Goal: Task Accomplishment & Management: Manage account settings

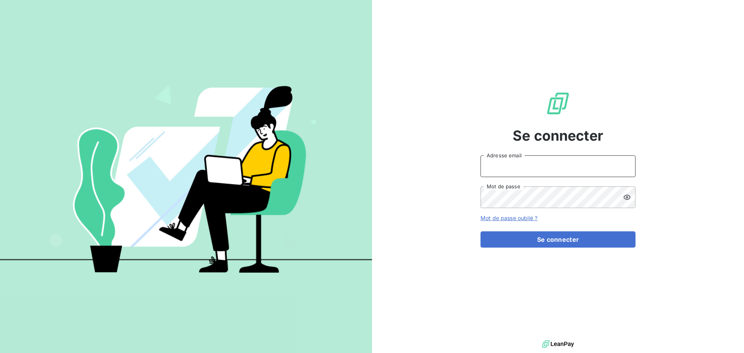
click at [499, 171] on input "Adresse email" at bounding box center [558, 166] width 155 height 22
click at [455, 43] on div "Se connecter Adresse email Mot de passe Mot de passe oublié ? Se connecter" at bounding box center [558, 169] width 372 height 338
click at [511, 167] on input "Adresse email" at bounding box center [558, 166] width 155 height 22
type input "[PERSON_NAME][EMAIL_ADDRESS][DOMAIN_NAME]"
click at [628, 196] on icon at bounding box center [627, 197] width 8 height 8
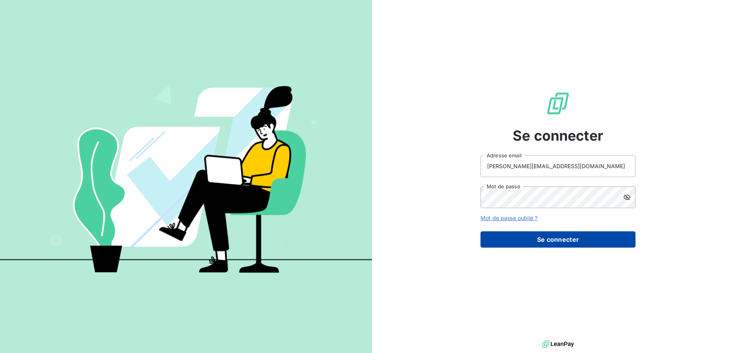
click at [537, 237] on button "Se connecter" at bounding box center [558, 239] width 155 height 16
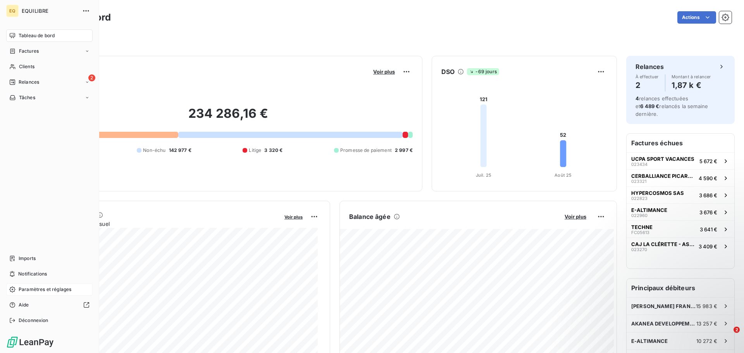
click at [40, 289] on span "Paramètres et réglages" at bounding box center [45, 289] width 53 height 7
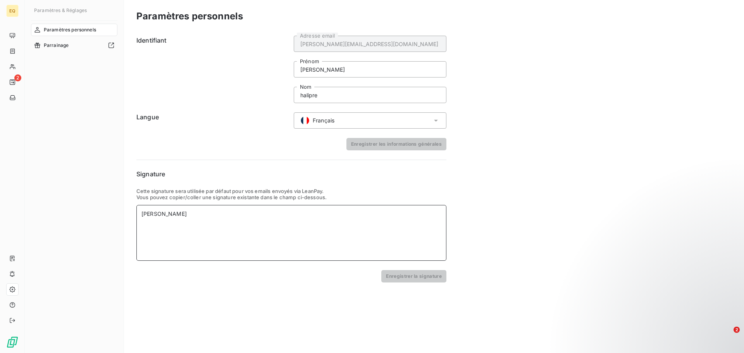
drag, startPoint x: 183, startPoint y: 213, endPoint x: 140, endPoint y: 214, distance: 42.3
click at [140, 214] on div "corinne halipre" at bounding box center [291, 233] width 310 height 56
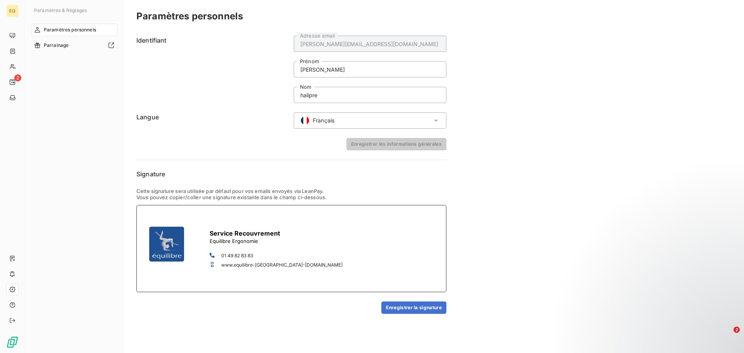
click at [214, 222] on h3 at bounding box center [276, 224] width 133 height 10
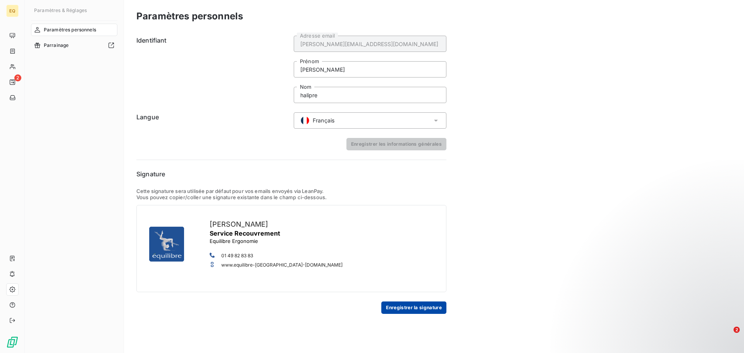
click at [412, 307] on button "Enregistrer la signature" at bounding box center [414, 308] width 65 height 12
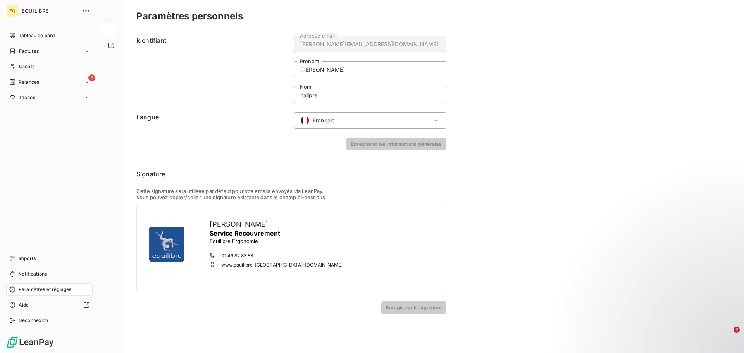
click at [36, 287] on span "Paramètres et réglages" at bounding box center [45, 289] width 53 height 7
click at [27, 80] on span "Relances" at bounding box center [29, 82] width 21 height 7
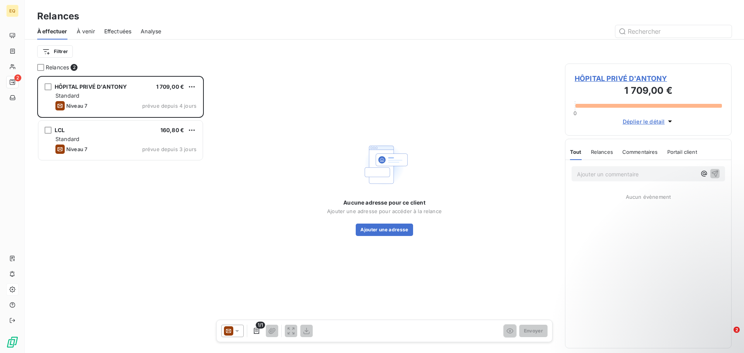
scroll to position [271, 161]
